Goal: Browse casually: Explore the website without a specific task or goal

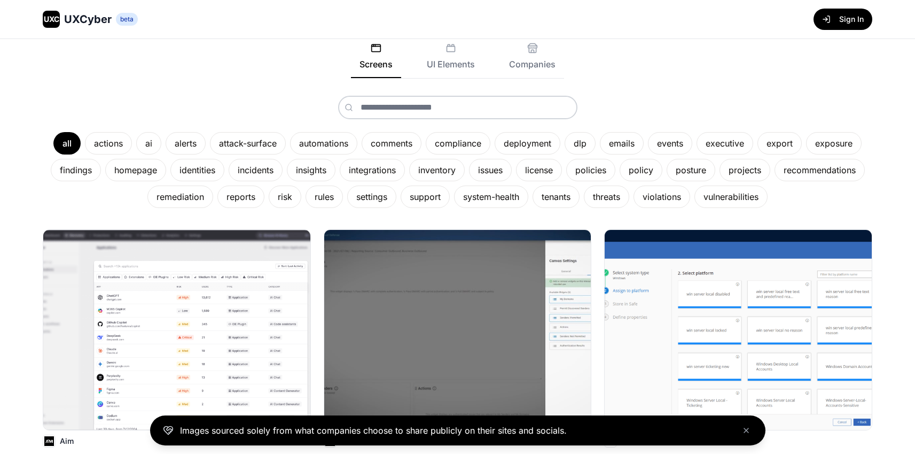
scroll to position [115, 0]
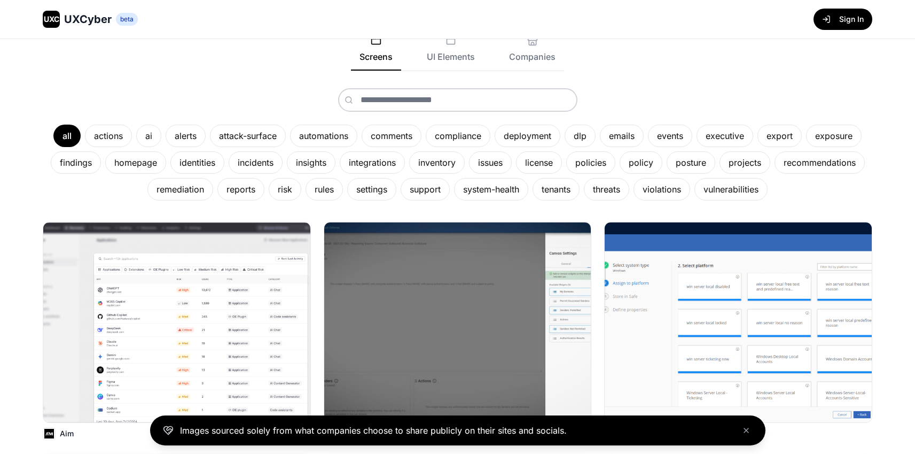
click at [849, 19] on button "Sign In" at bounding box center [843, 19] width 59 height 21
click at [586, 161] on div "policies" at bounding box center [590, 162] width 49 height 22
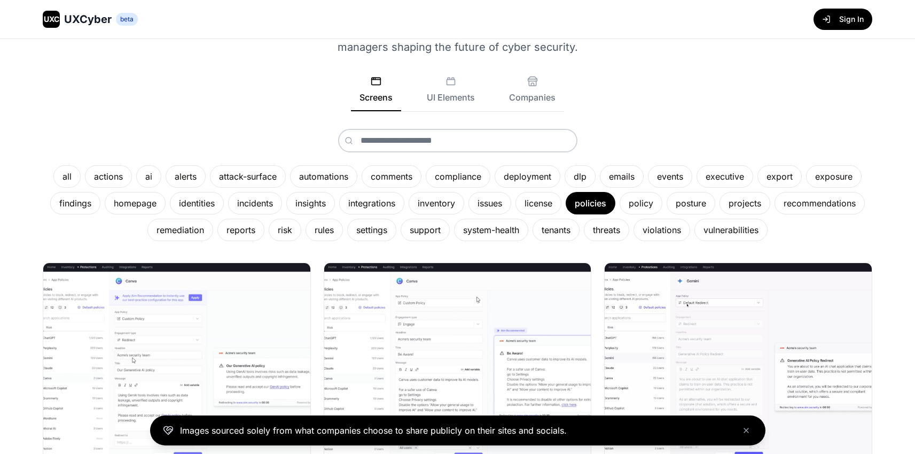
scroll to position [0, 0]
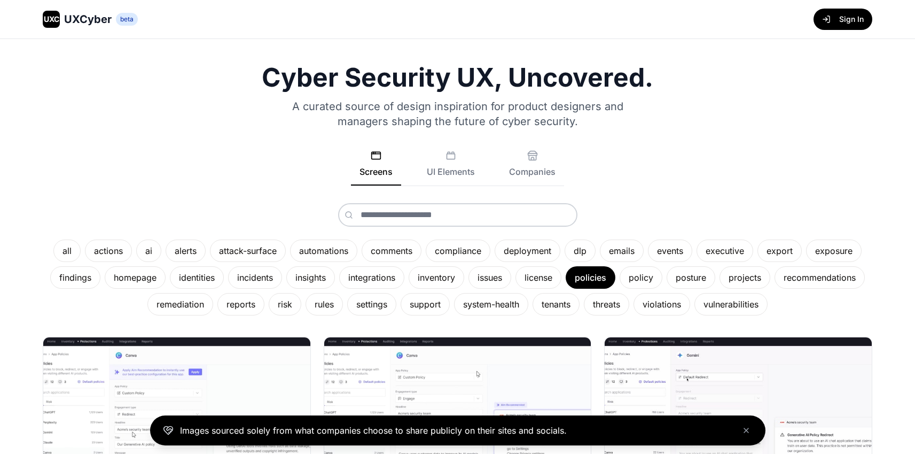
click at [145, 144] on div "Cyber Security UX, Uncovered. A curated source of design inspiration for produc…" at bounding box center [458, 190] width 830 height 251
click at [96, 17] on span "UXCyber" at bounding box center [88, 19] width 48 height 15
click at [138, 181] on div "Screens UI Elements Companies" at bounding box center [458, 168] width 830 height 36
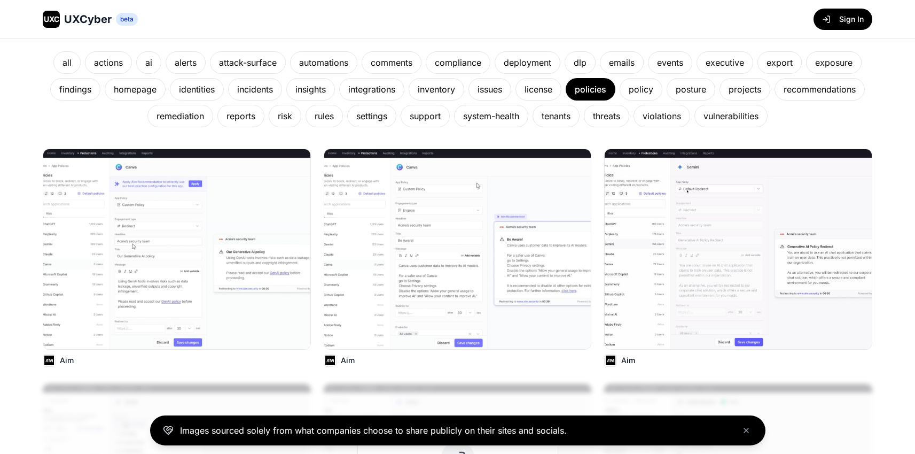
scroll to position [162, 0]
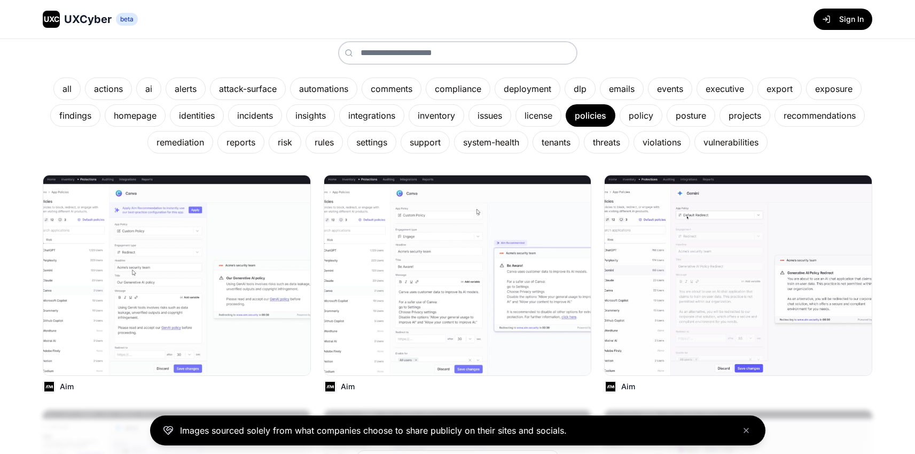
click at [172, 135] on div "remediation" at bounding box center [180, 142] width 66 height 22
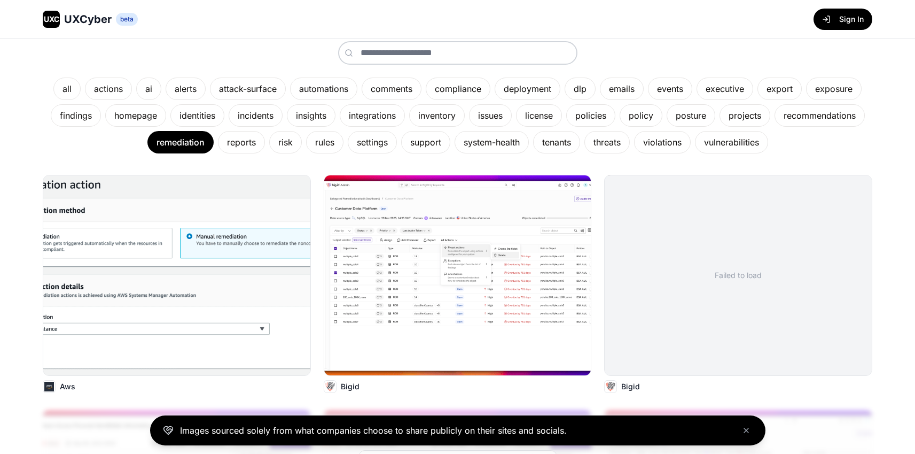
click at [88, 127] on div "all actions ai alerts attack-surface automations comments compliance deployment…" at bounding box center [458, 115] width 830 height 76
click at [85, 120] on div "findings" at bounding box center [76, 115] width 50 height 22
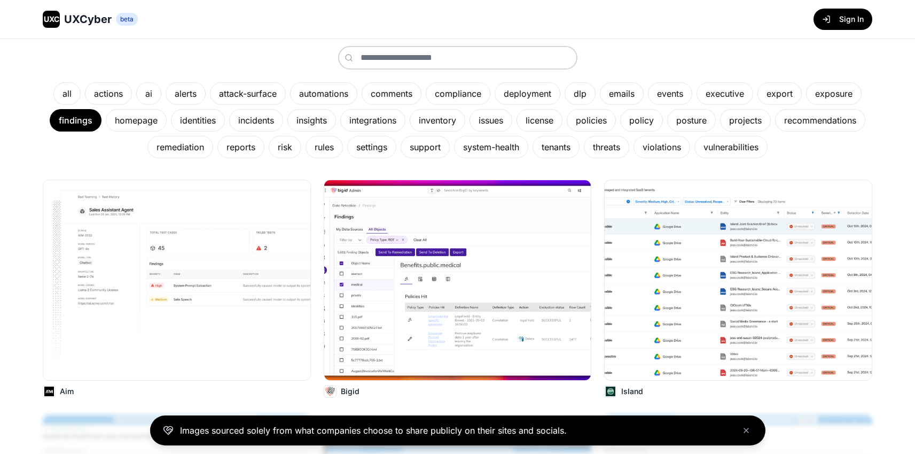
scroll to position [155, 0]
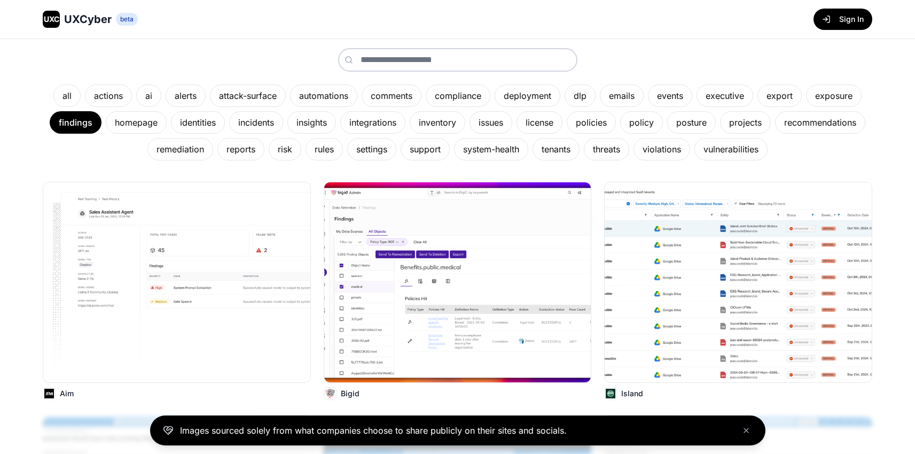
click at [693, 124] on div "posture" at bounding box center [691, 122] width 49 height 22
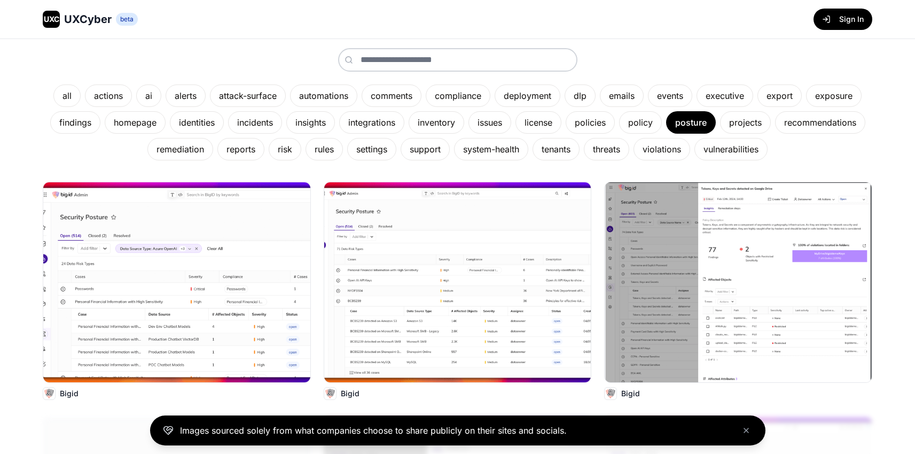
click at [15, 116] on div "Cyber Security UX, Uncovered. A curated source of design inspiration for produc…" at bounding box center [457, 272] width 915 height 777
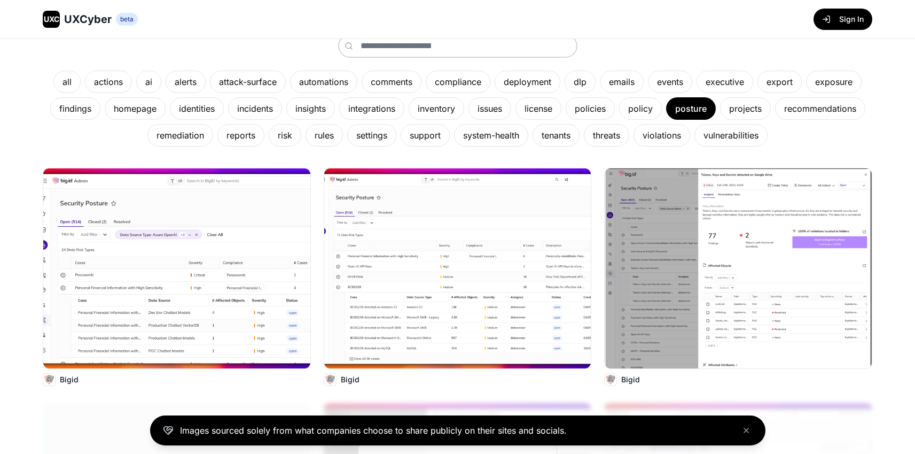
scroll to position [157, 0]
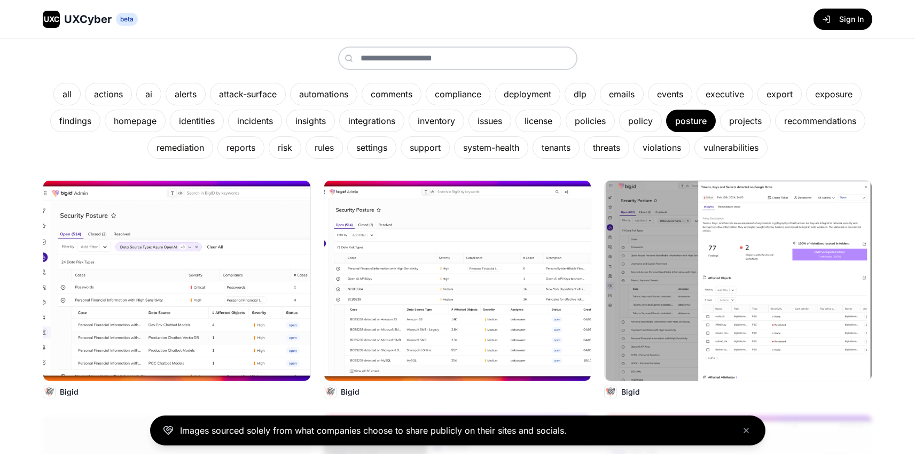
click at [699, 48] on div "all actions ai alerts attack-surface automations comments compliance deployment…" at bounding box center [458, 102] width 830 height 112
click at [453, 95] on div "compliance" at bounding box center [458, 94] width 65 height 22
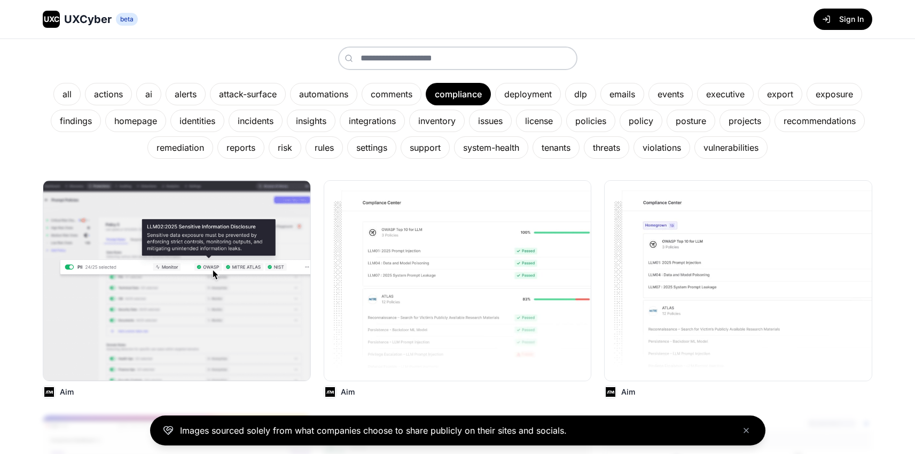
click at [12, 175] on div "Cyber Security UX, Uncovered. A curated source of design inspiration for produc…" at bounding box center [457, 270] width 915 height 777
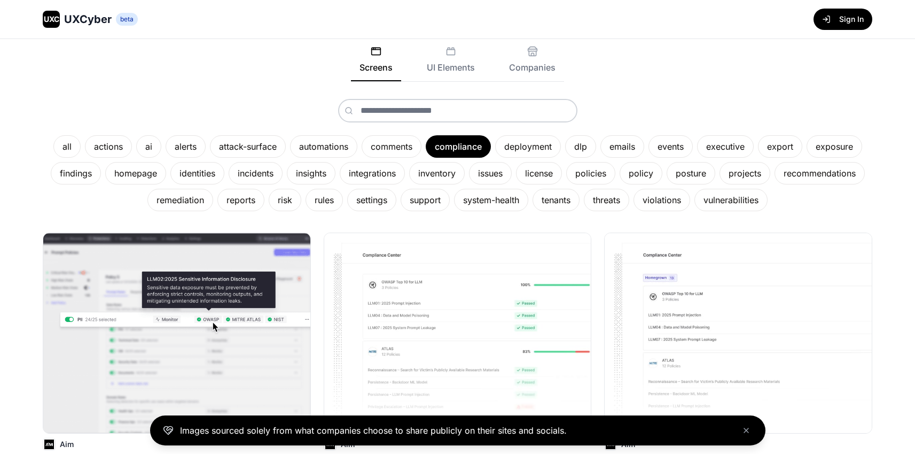
scroll to position [90, 0]
